Goal: Task Accomplishment & Management: Complete application form

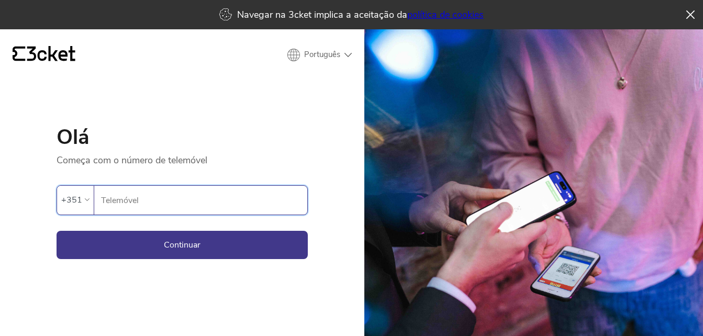
click at [174, 191] on input "Telemóvel" at bounding box center [204, 200] width 207 height 29
click at [130, 209] on input "913" at bounding box center [204, 200] width 207 height 29
type input "913687479"
click at [161, 238] on button "Continuar" at bounding box center [182, 245] width 251 height 28
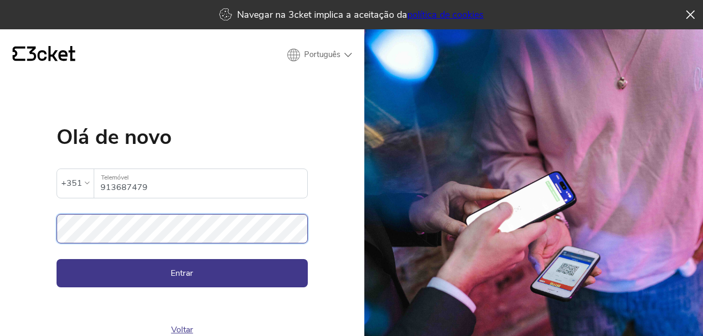
click at [57, 259] on button "Entrar" at bounding box center [182, 273] width 251 height 28
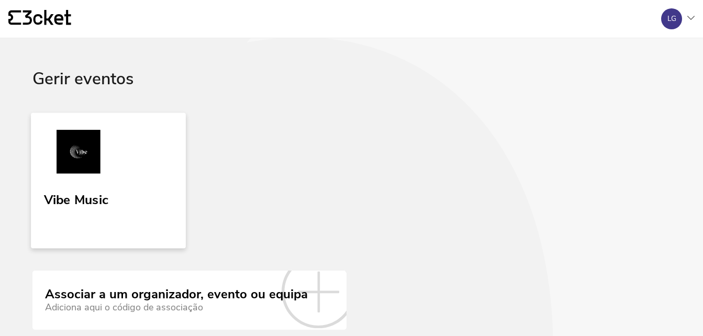
drag, startPoint x: 0, startPoint y: 0, endPoint x: 137, endPoint y: 223, distance: 262.0
click at [90, 159] on img at bounding box center [79, 154] width 70 height 48
